Goal: Task Accomplishment & Management: Manage account settings

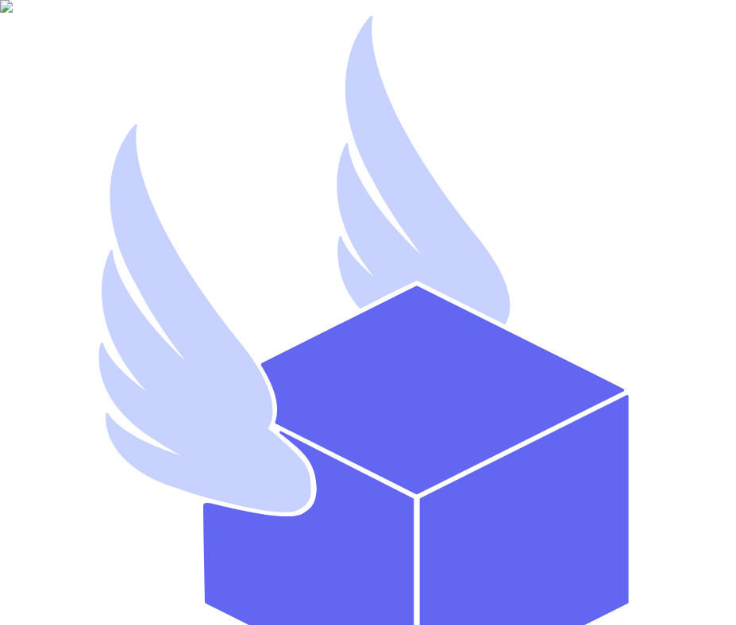
type input "mutahhar.ahmad+8@thryftship.com"
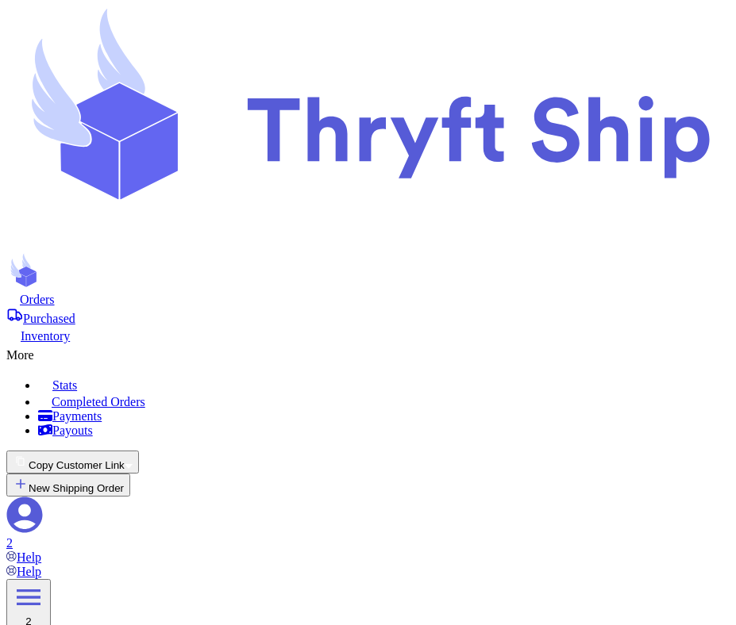
scroll to position [289, 0]
checkbox input "false"
select select "unpaid"
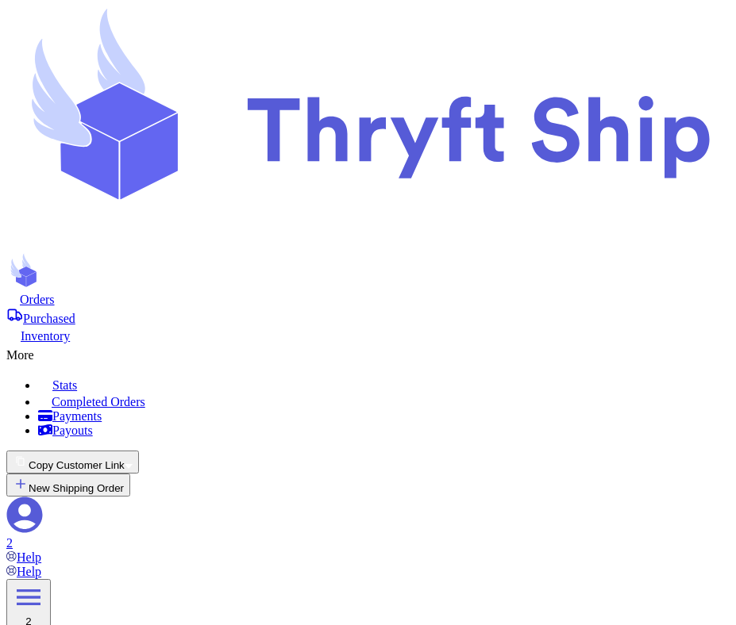
scroll to position [0, 0]
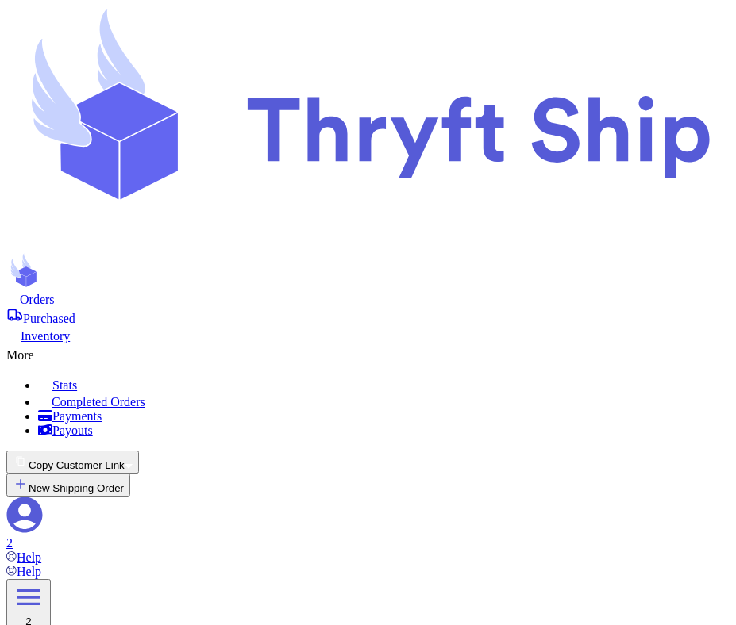
scroll to position [164, 0]
click at [130, 474] on button "New Shipping Order" at bounding box center [68, 485] width 124 height 23
select select "unknown"
type input "1"
type input "8"
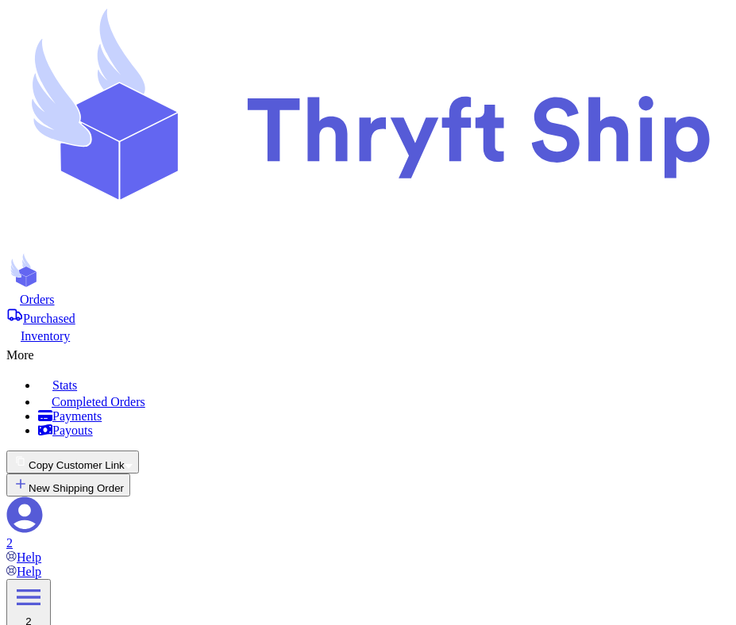
type input "0"
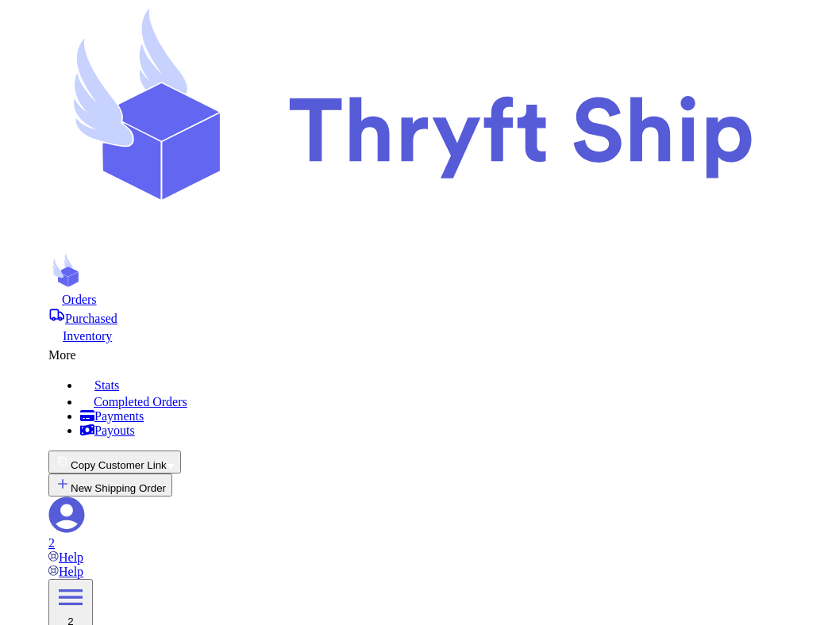
scroll to position [0, 0]
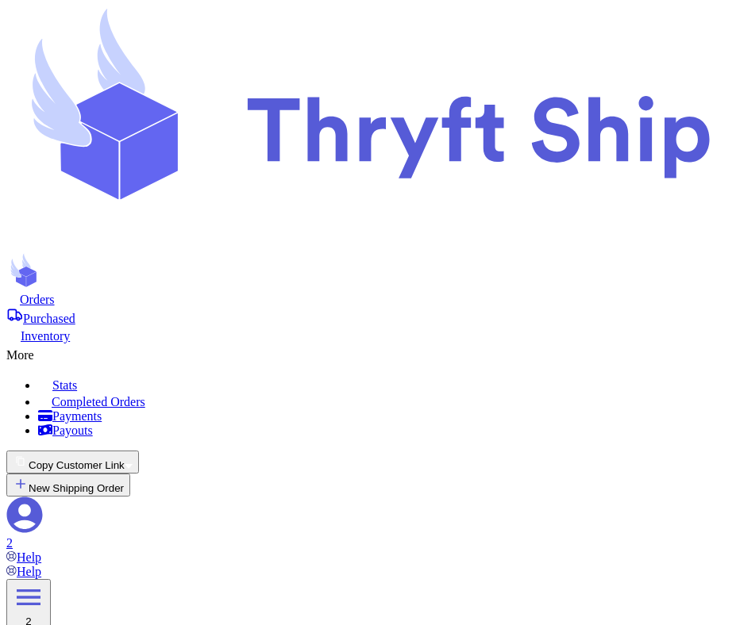
type input "test"
select select "unpaid"
type input "0"
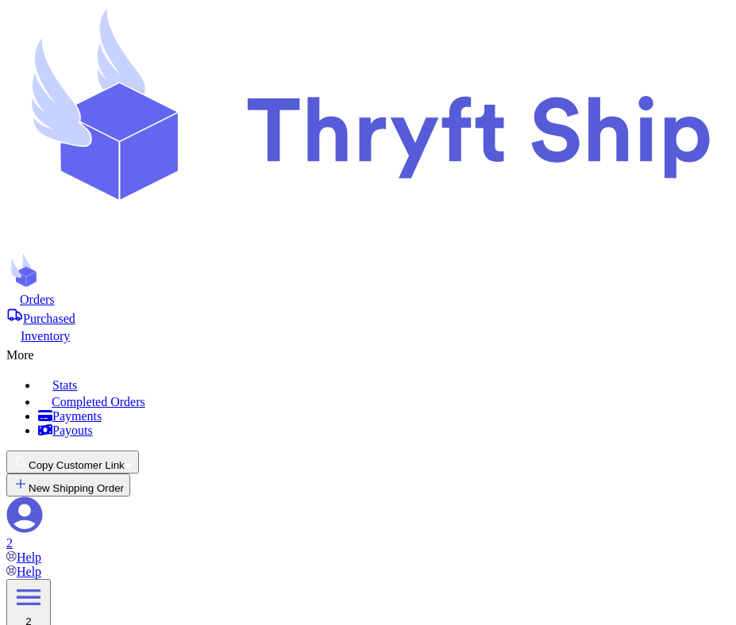
type input "10"
type input "12"
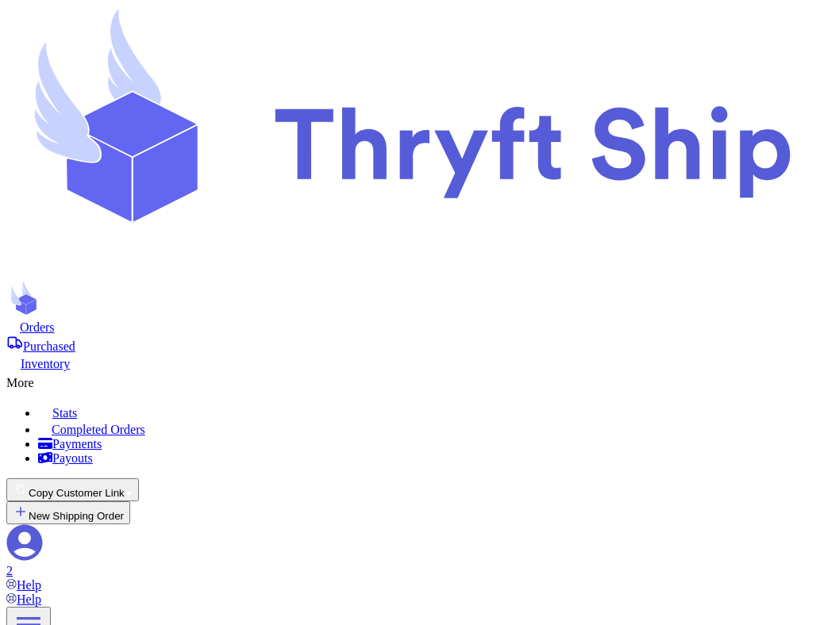
click at [139, 479] on button "Copy Customer Link" at bounding box center [72, 490] width 133 height 23
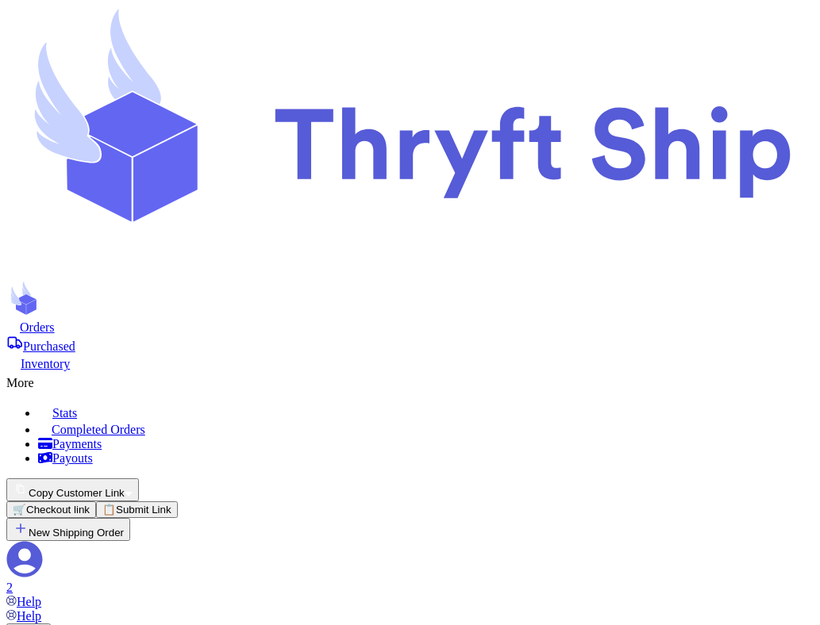
click at [178, 502] on button "📋 Submit Link" at bounding box center [137, 510] width 82 height 17
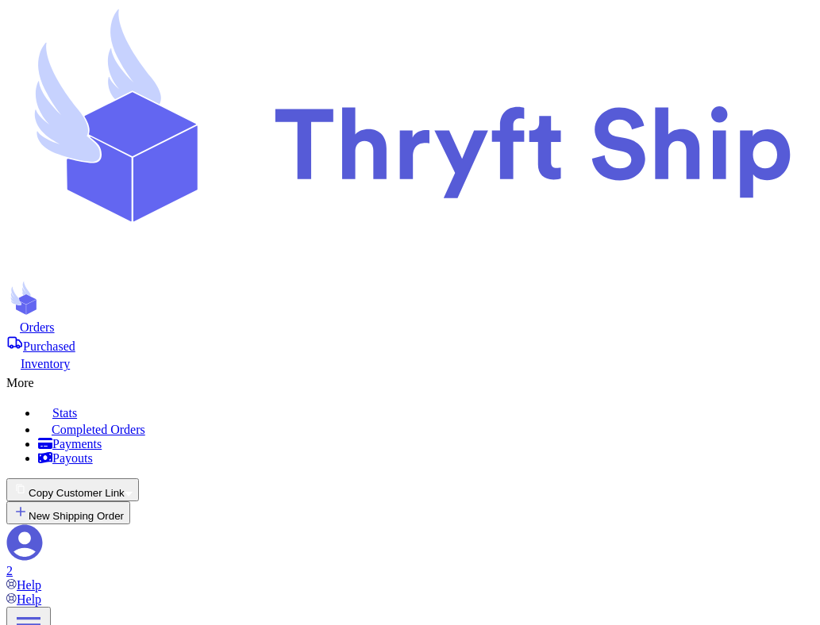
scroll to position [1522, 0]
click at [75, 340] on span "Purchased" at bounding box center [49, 346] width 52 height 13
click at [43, 525] on icon at bounding box center [25, 543] width 36 height 36
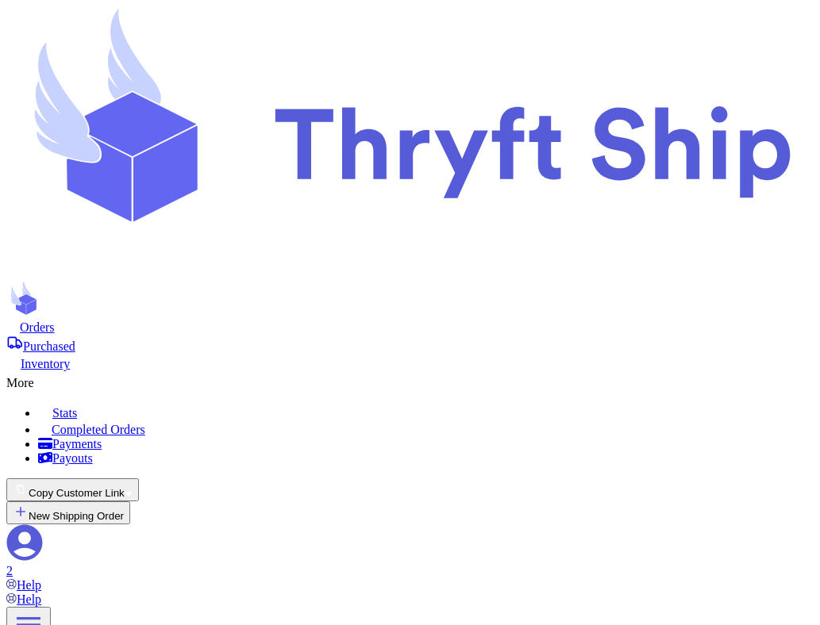
select select "UT"
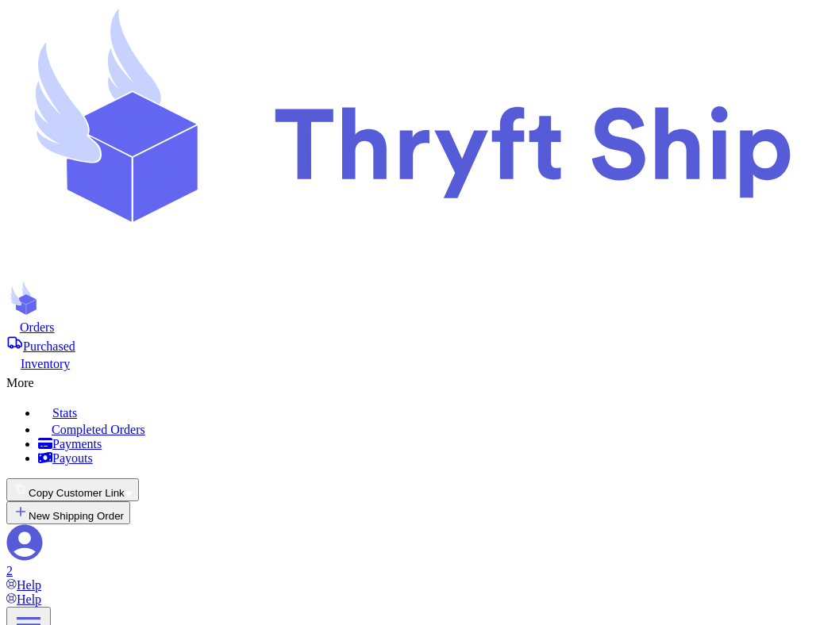
scroll to position [327, 0]
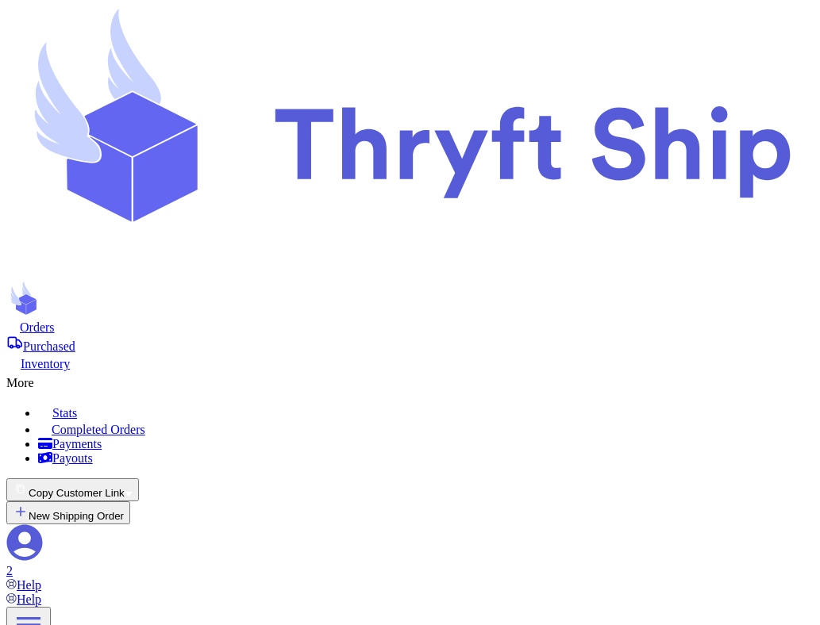
click at [55, 321] on span "Orders" at bounding box center [37, 327] width 35 height 13
select select "unpaid"
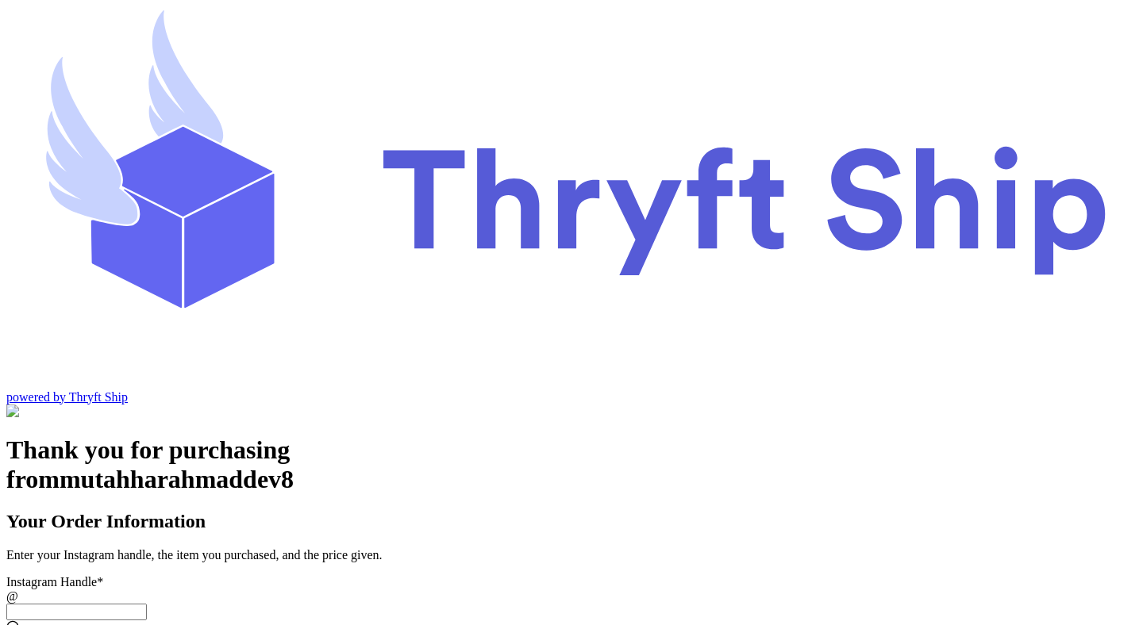
click at [147, 604] on input "Instagram Handle *" at bounding box center [76, 612] width 140 height 17
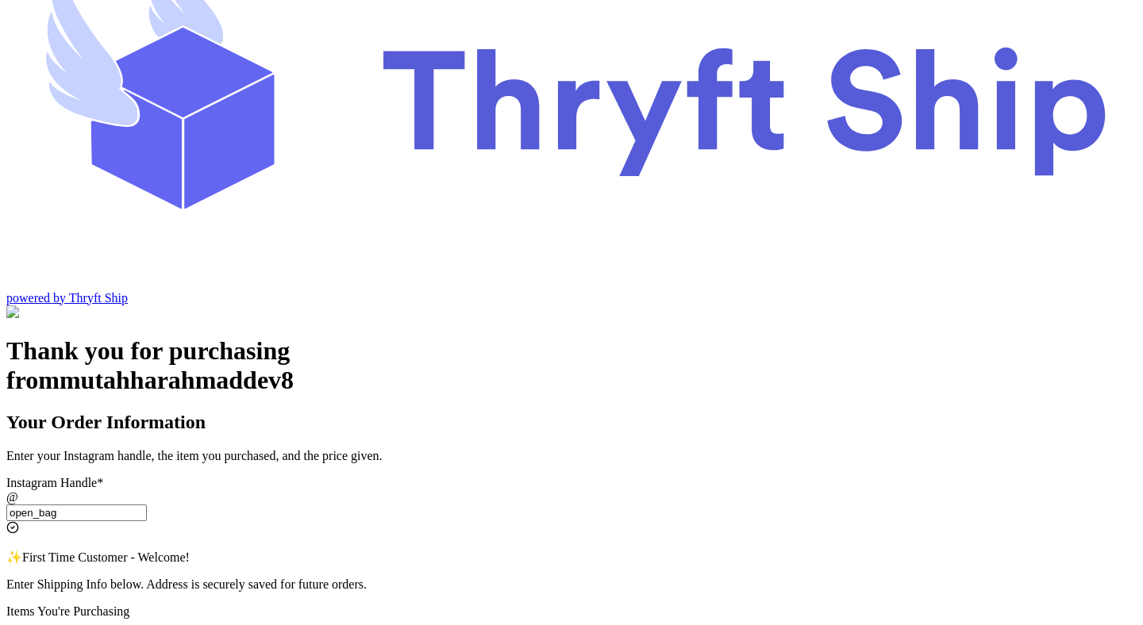
scroll to position [125, 0]
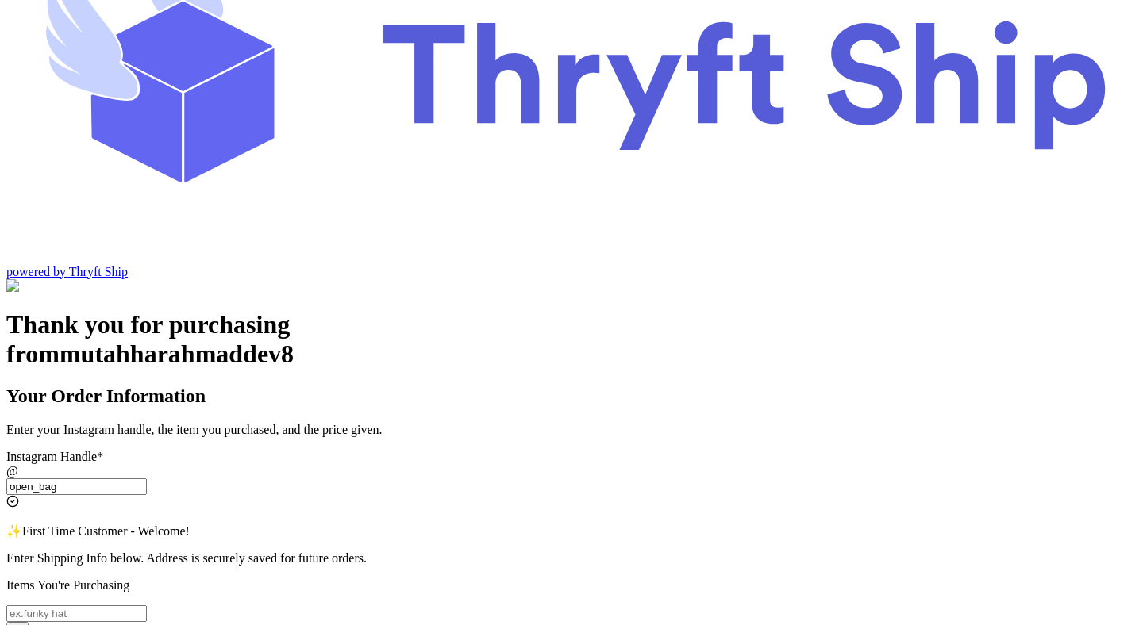
click at [147, 479] on input "open_bag" at bounding box center [76, 487] width 140 height 17
type input "test"
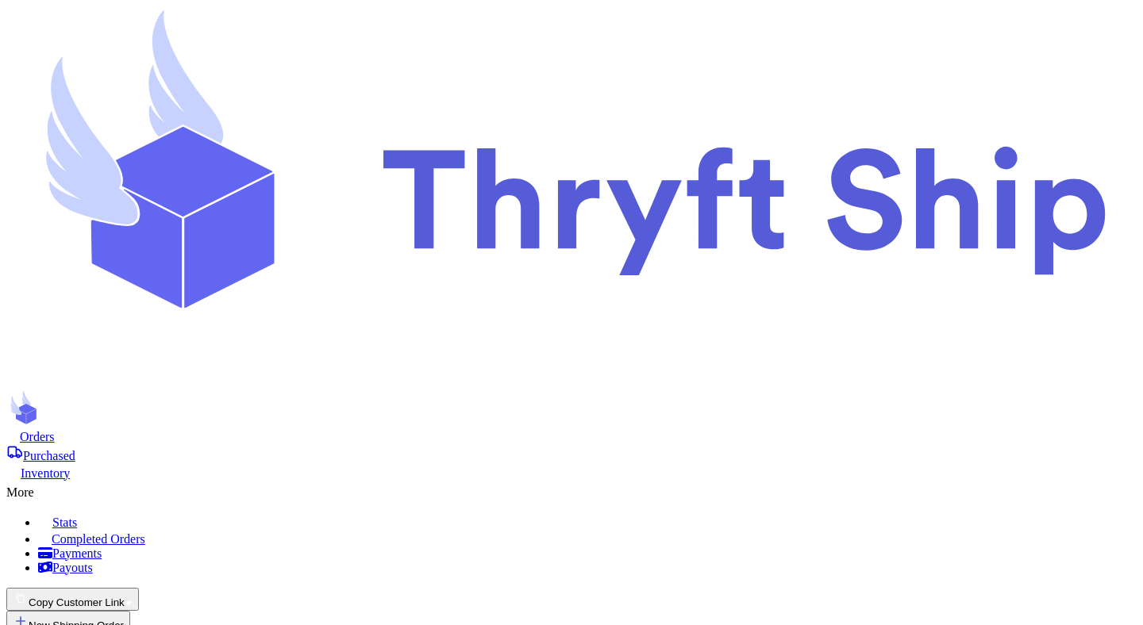
scroll to position [257, 0]
